Goal: Register for event/course

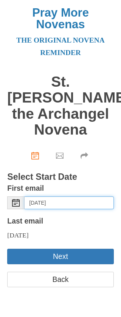
click at [99, 196] on input "[DATE]" at bounding box center [68, 202] width 89 height 13
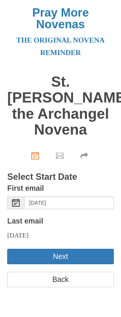
click at [18, 199] on use at bounding box center [16, 203] width 8 height 8
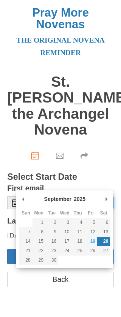
type input "[DATE]"
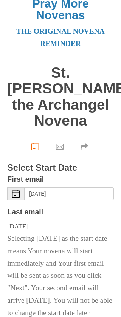
scroll to position [32, 0]
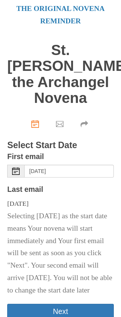
click at [89, 304] on button "Next" at bounding box center [60, 311] width 106 height 15
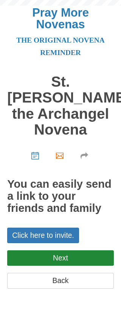
scroll to position [0, 0]
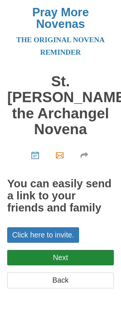
click at [87, 250] on link "Next" at bounding box center [60, 257] width 106 height 15
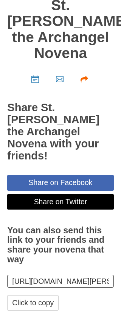
scroll to position [90, 0]
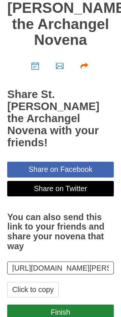
click at [98, 304] on link "Finish" at bounding box center [60, 311] width 106 height 15
